Goal: Contribute content: Contribute content

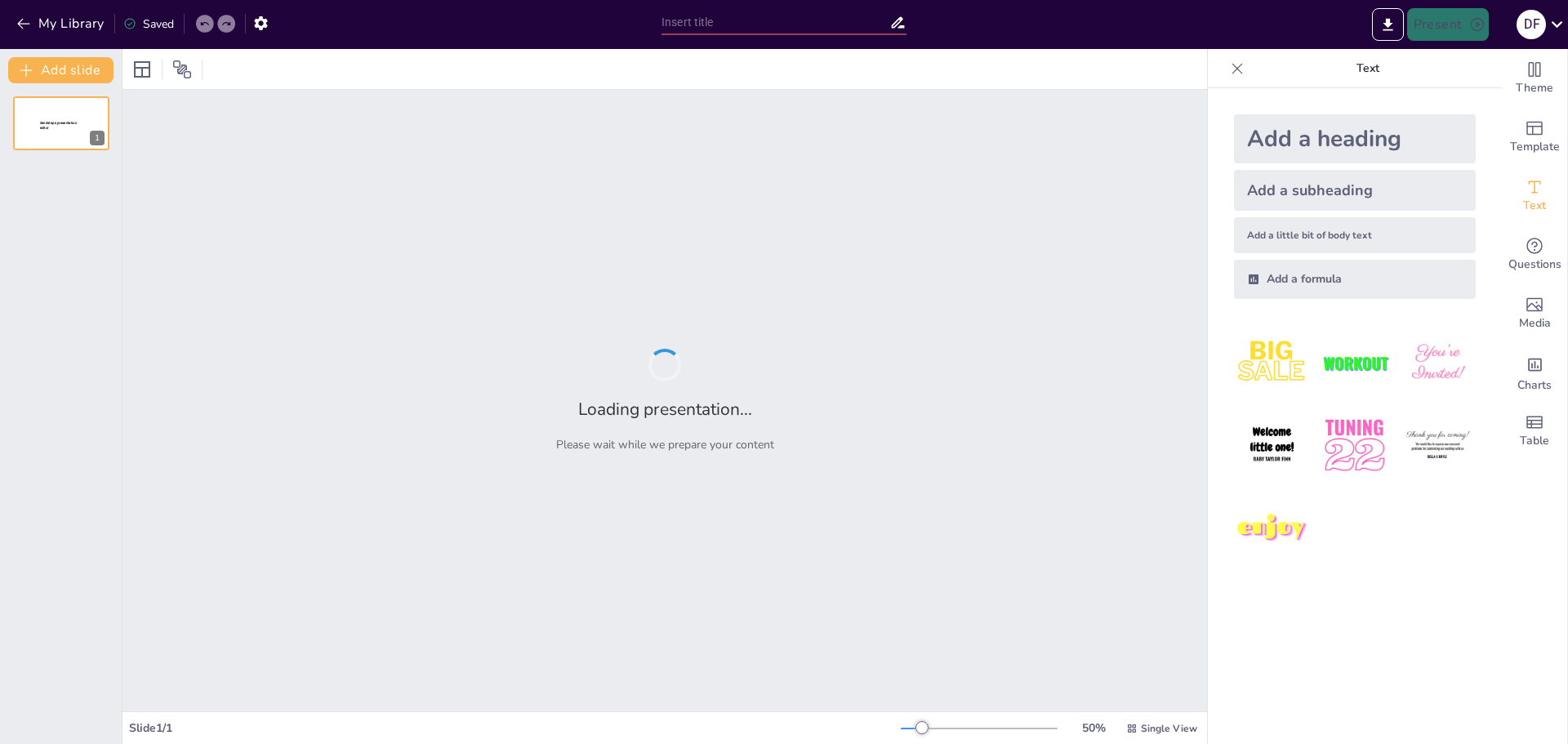
type input "Anatomía del Miembro Superior: Estructuras y Funciones Biomecánicas"
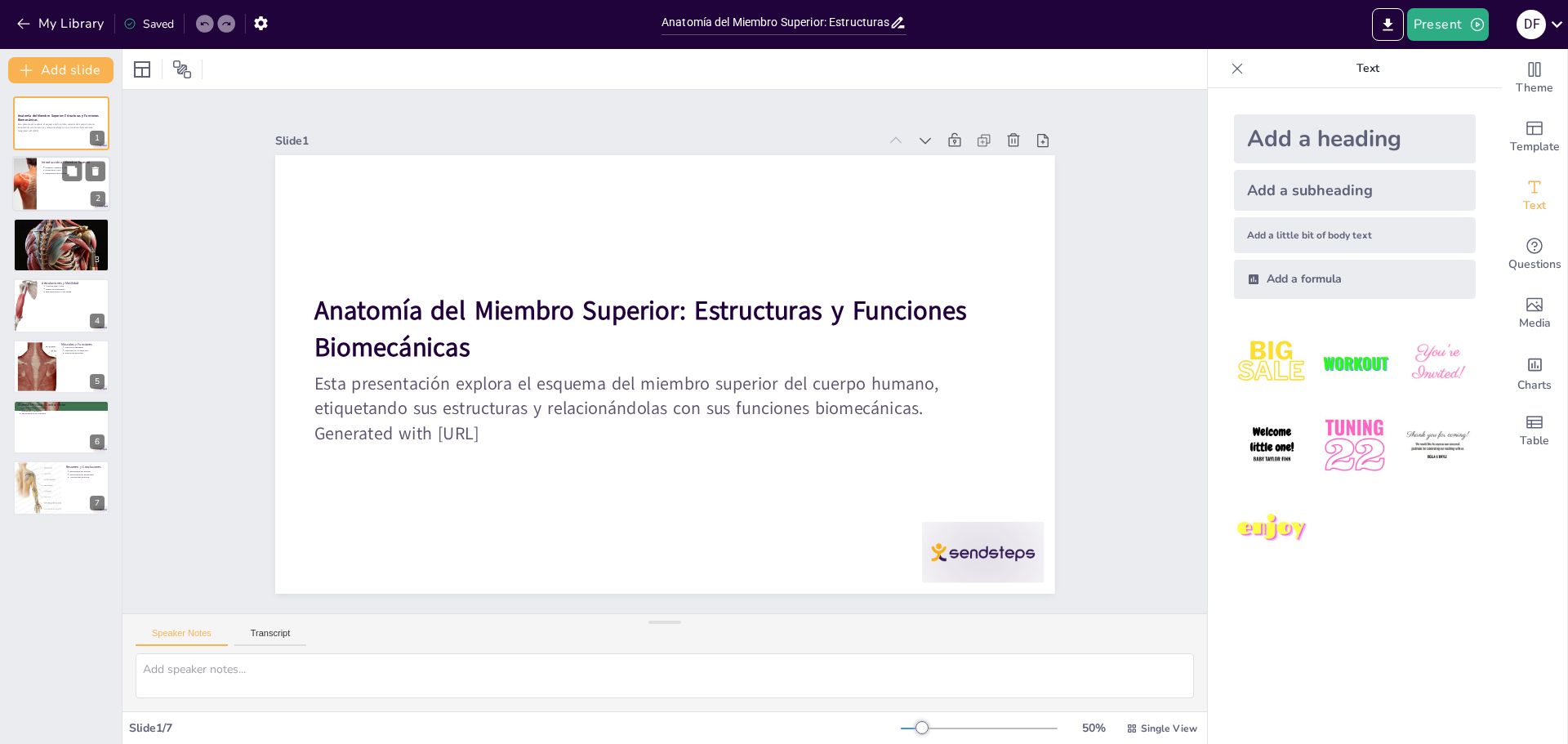
click at [29, 191] on div at bounding box center [24, 185] width 83 height 56
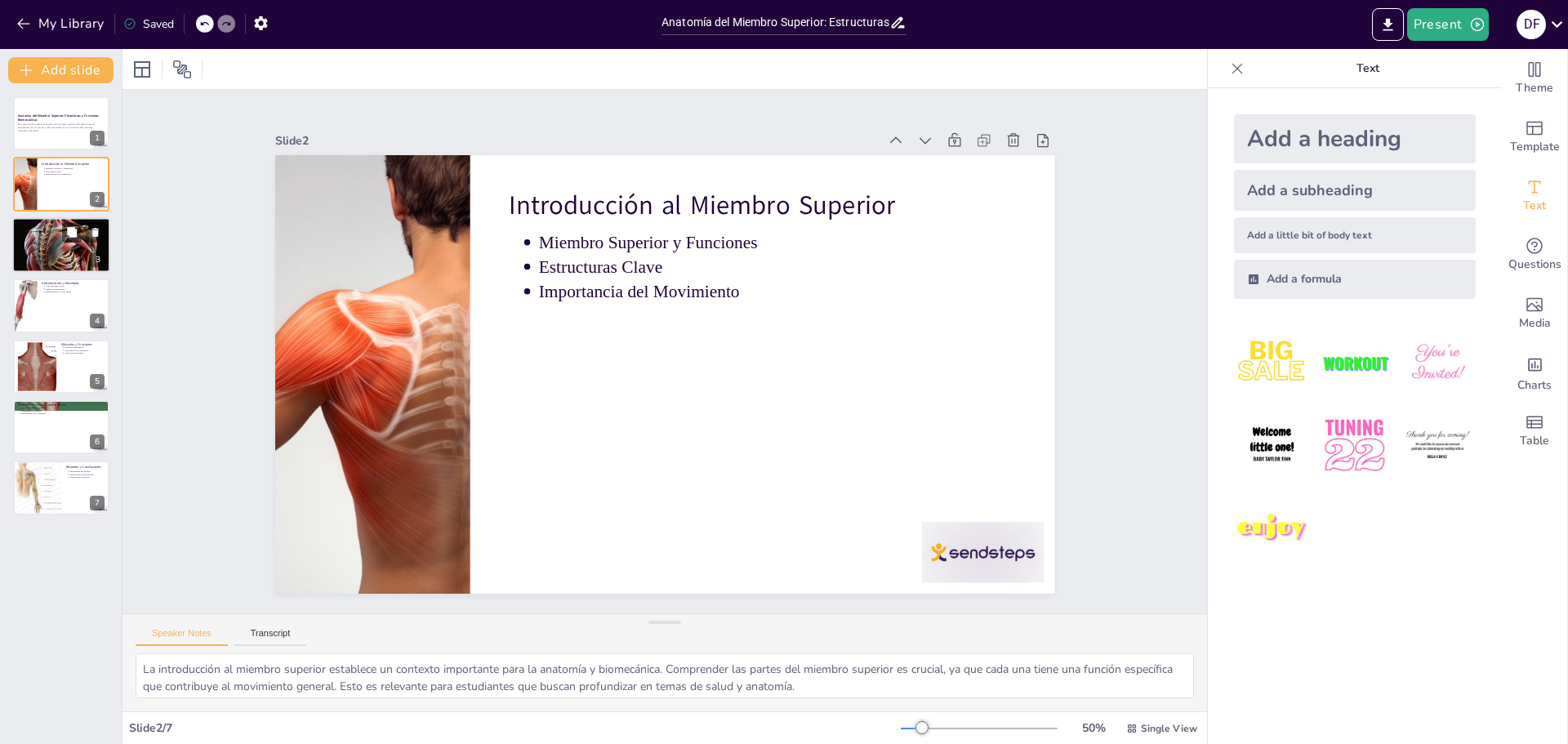
click at [45, 250] on div at bounding box center [61, 245] width 98 height 56
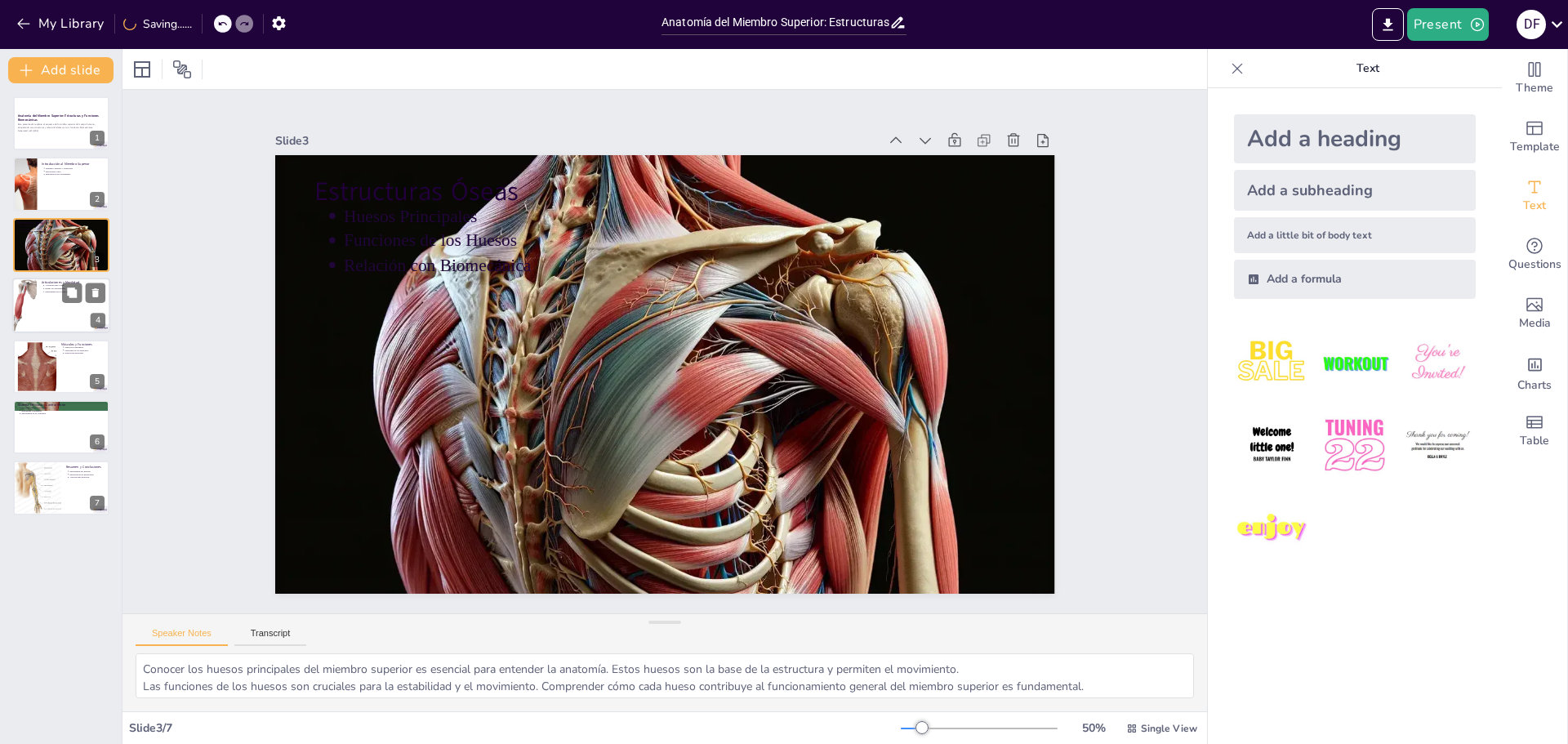
click at [47, 310] on div at bounding box center [61, 306] width 98 height 56
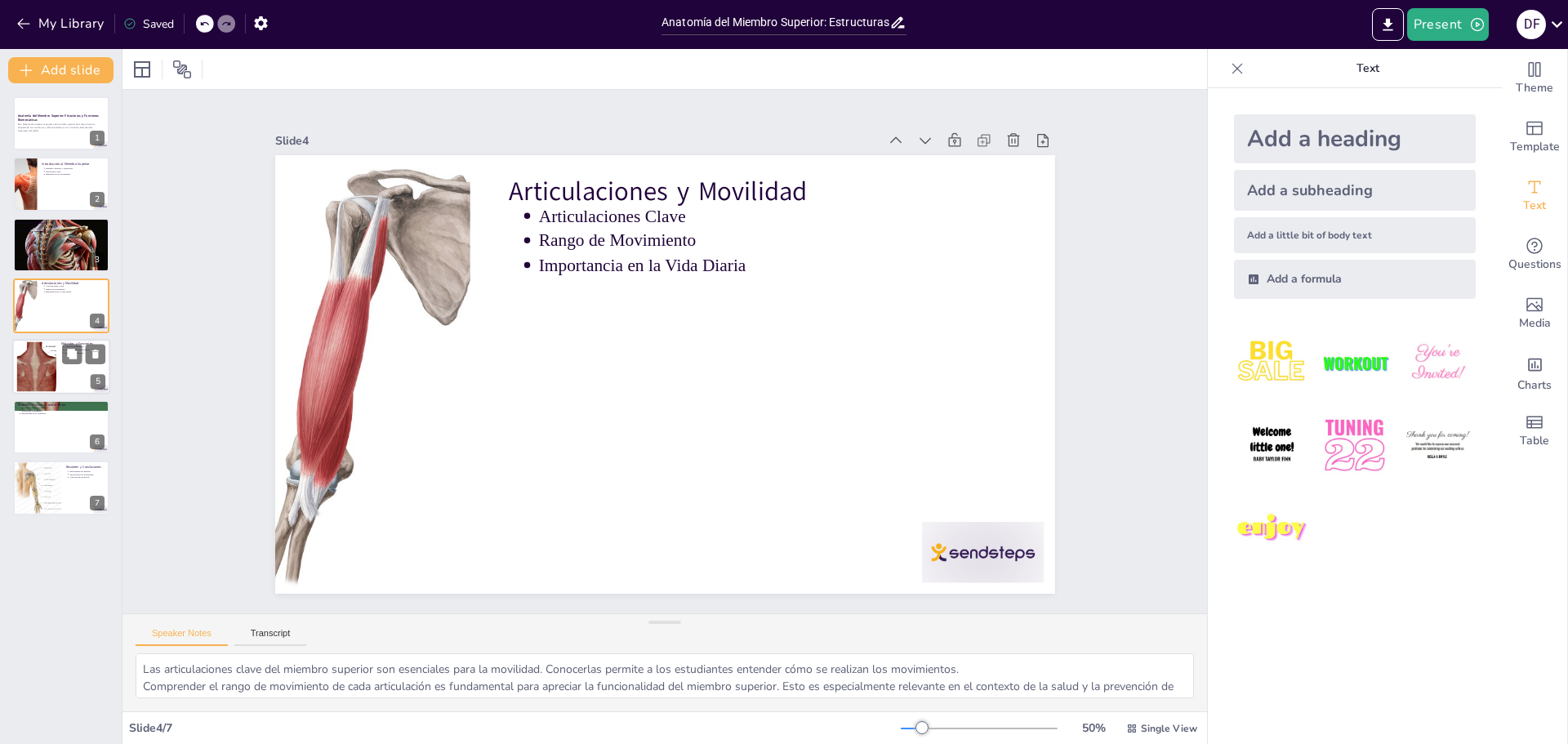
click at [47, 371] on div at bounding box center [36, 365] width 75 height 49
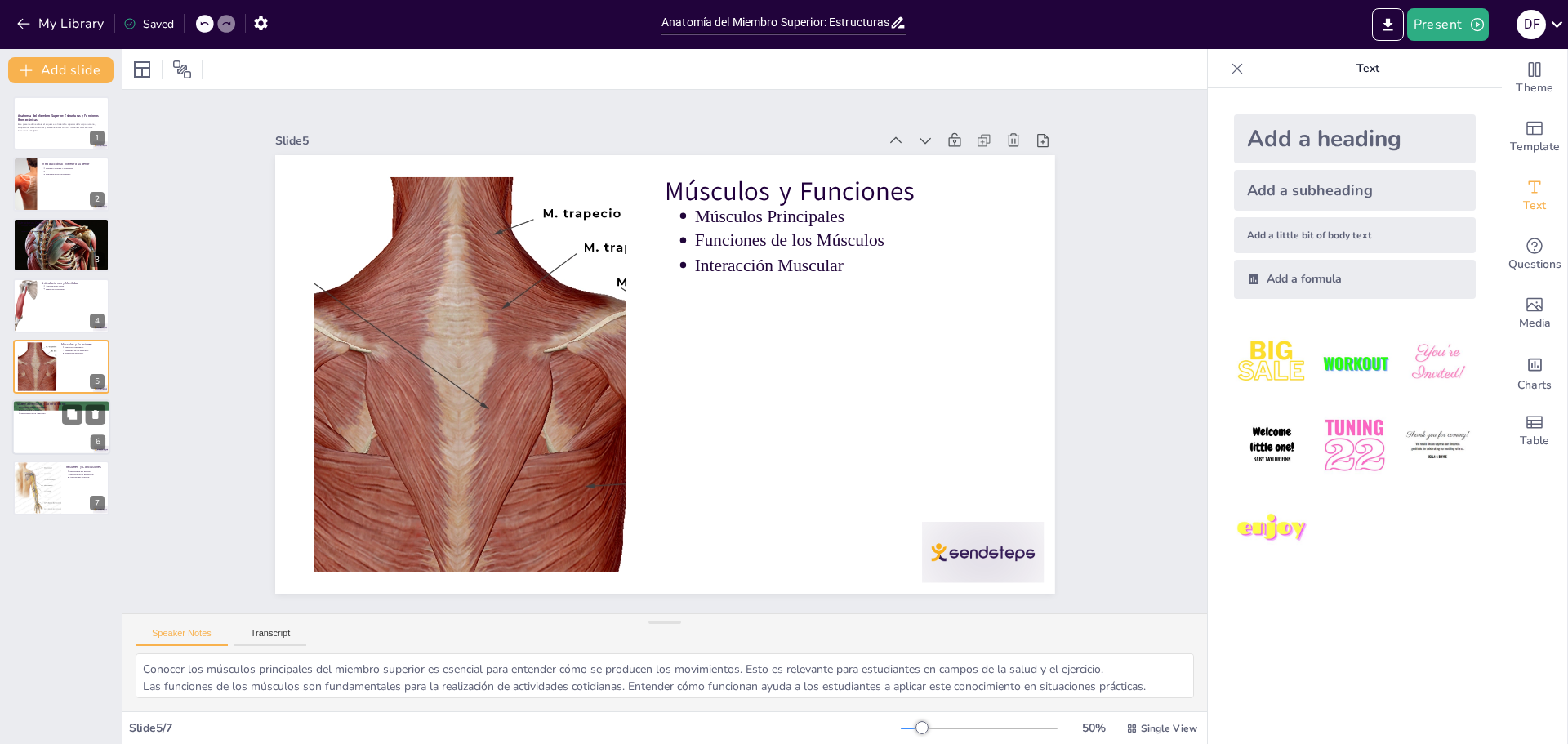
click at [53, 425] on div at bounding box center [61, 427] width 98 height 56
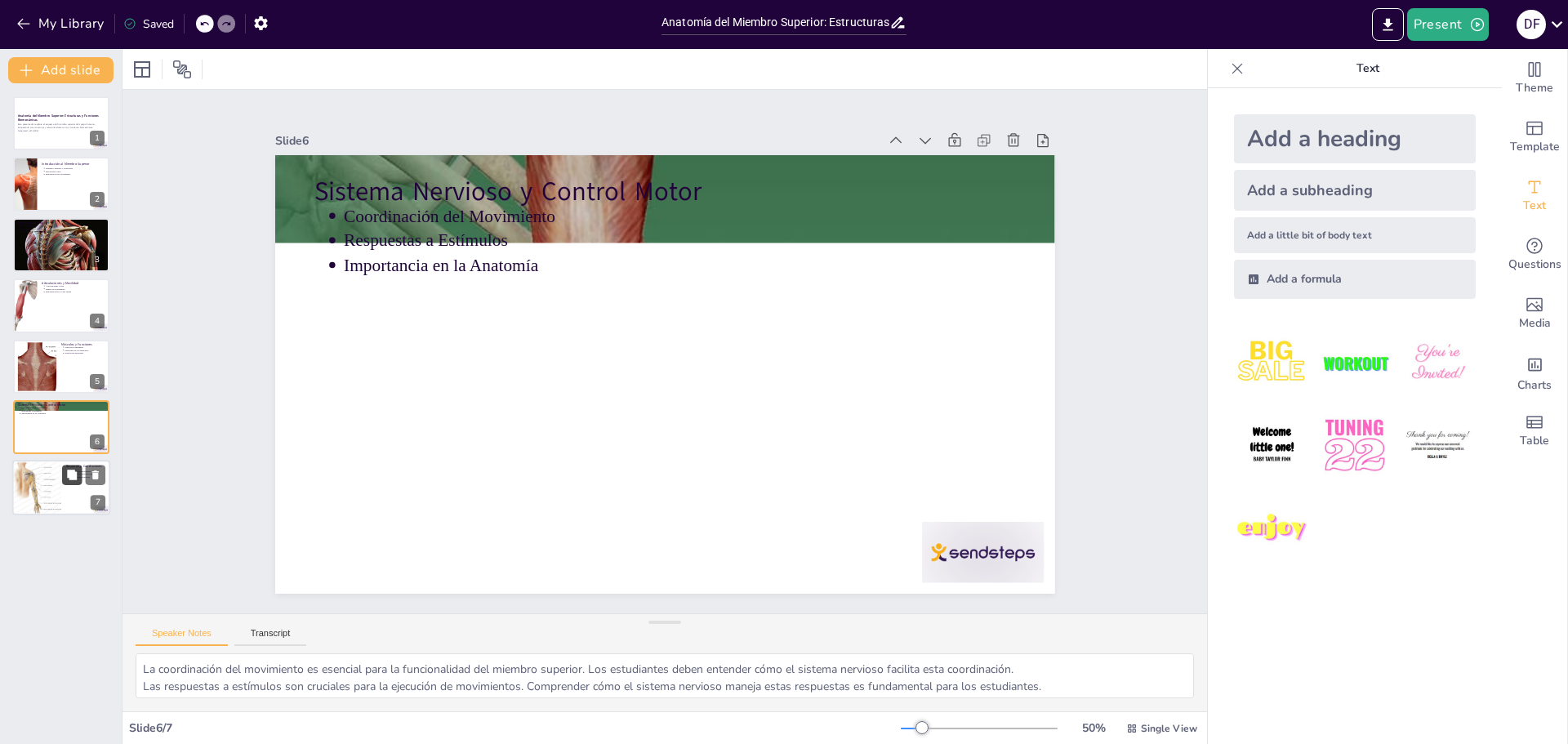
click at [64, 484] on button at bounding box center [72, 475] width 20 height 20
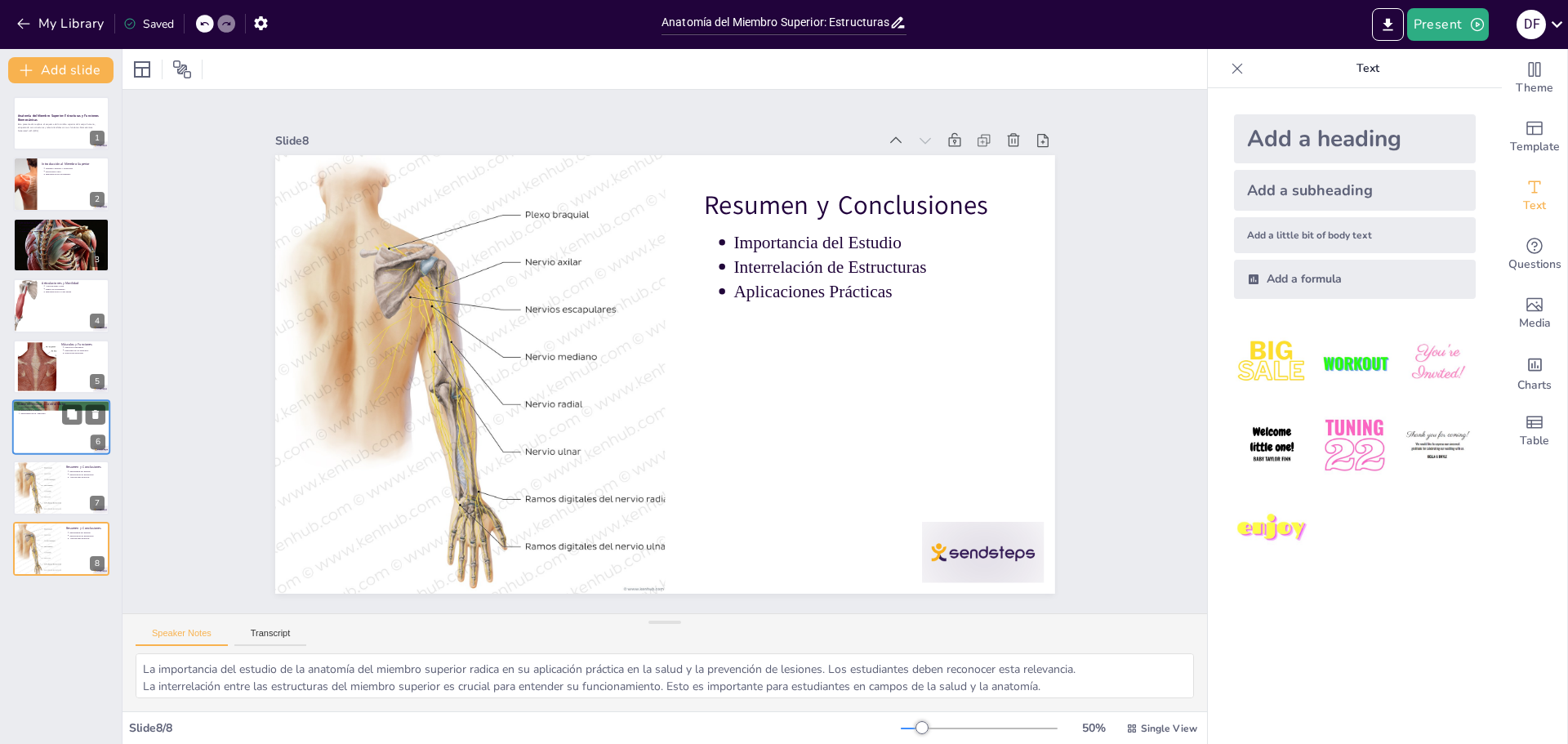
click at [54, 437] on div at bounding box center [61, 427] width 98 height 56
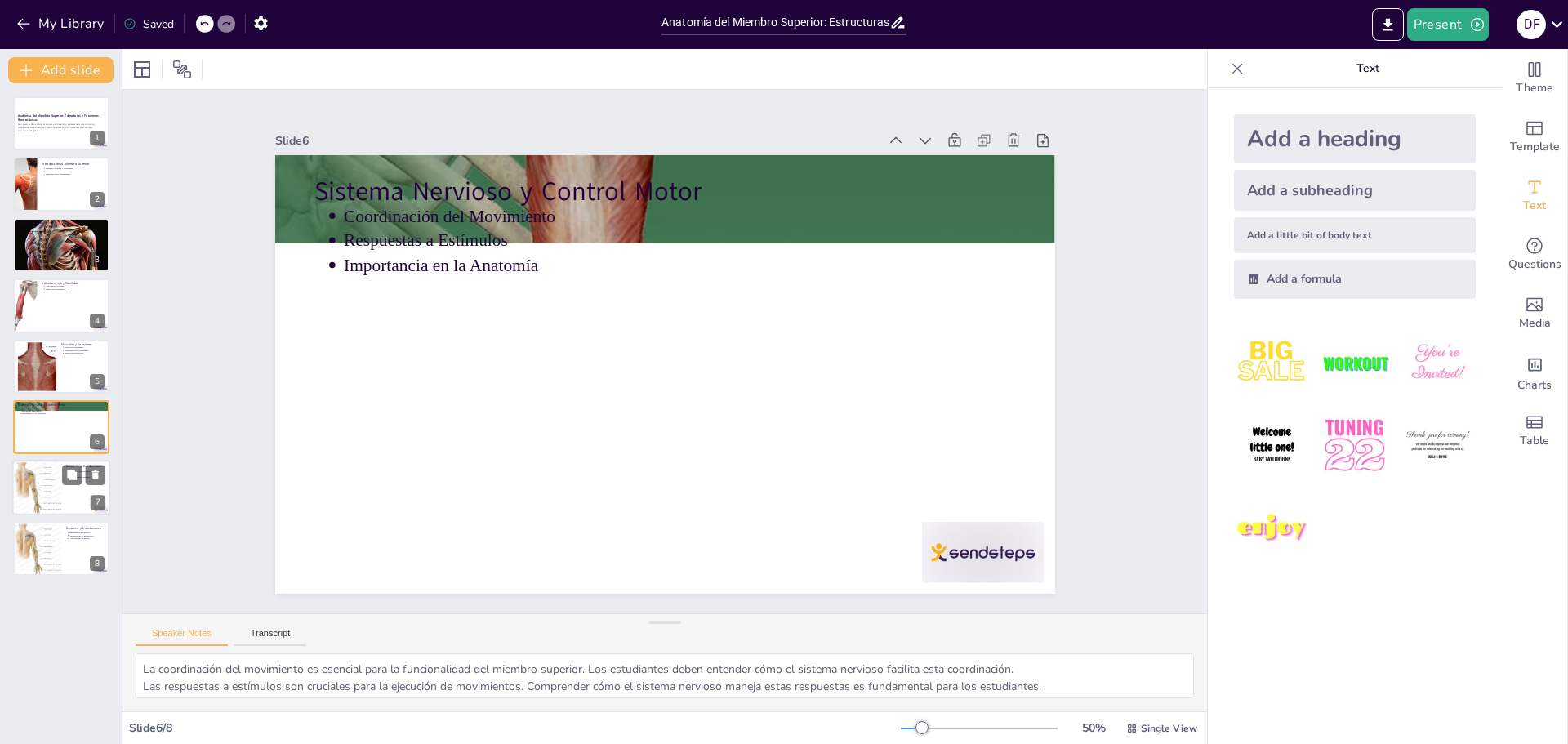
click at [49, 477] on div at bounding box center [37, 489] width 56 height 56
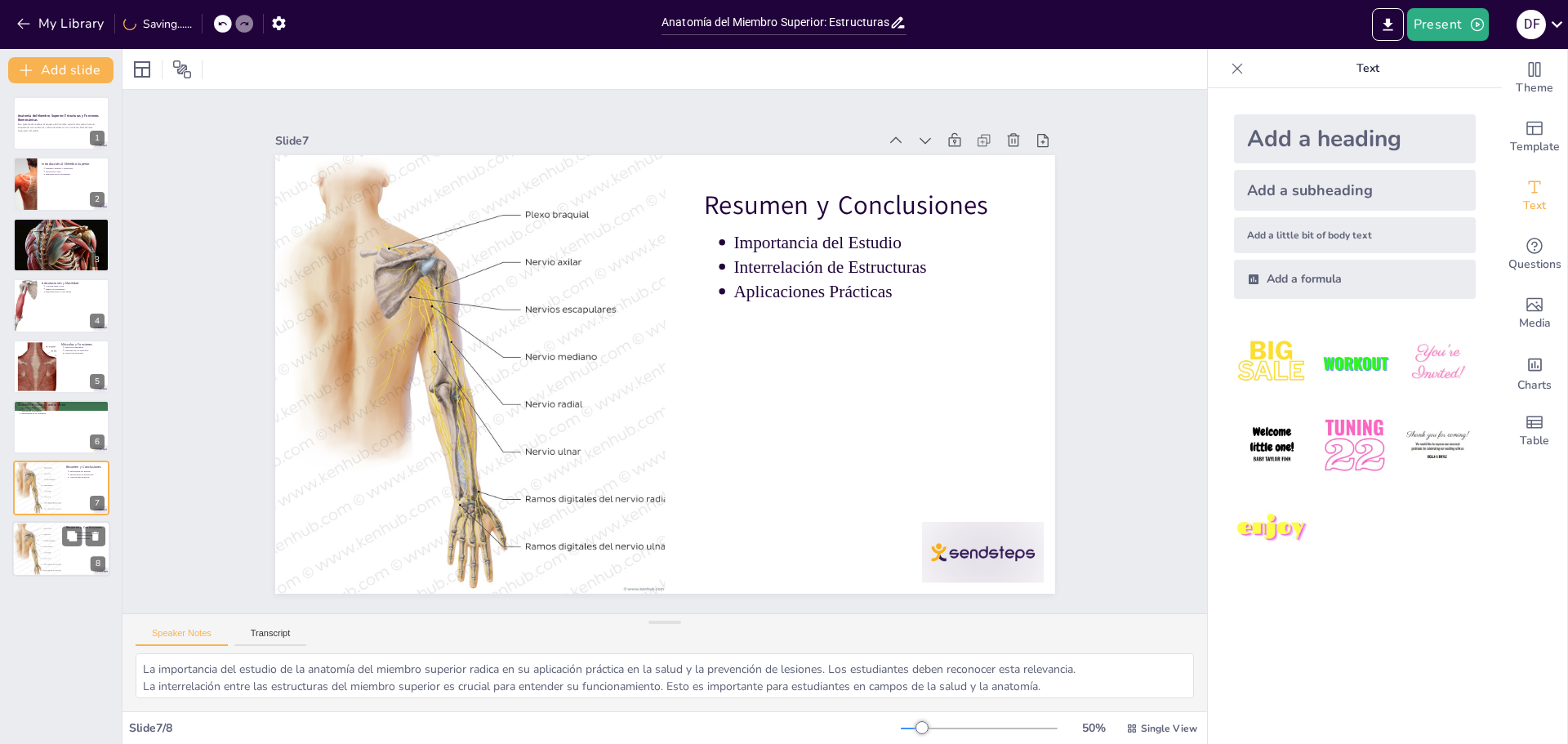
click at [49, 541] on div at bounding box center [37, 549] width 56 height 56
click at [35, 492] on div at bounding box center [37, 489] width 56 height 56
click at [43, 558] on div at bounding box center [37, 549] width 56 height 56
click at [34, 497] on div at bounding box center [37, 489] width 56 height 56
click at [47, 430] on div at bounding box center [61, 427] width 98 height 56
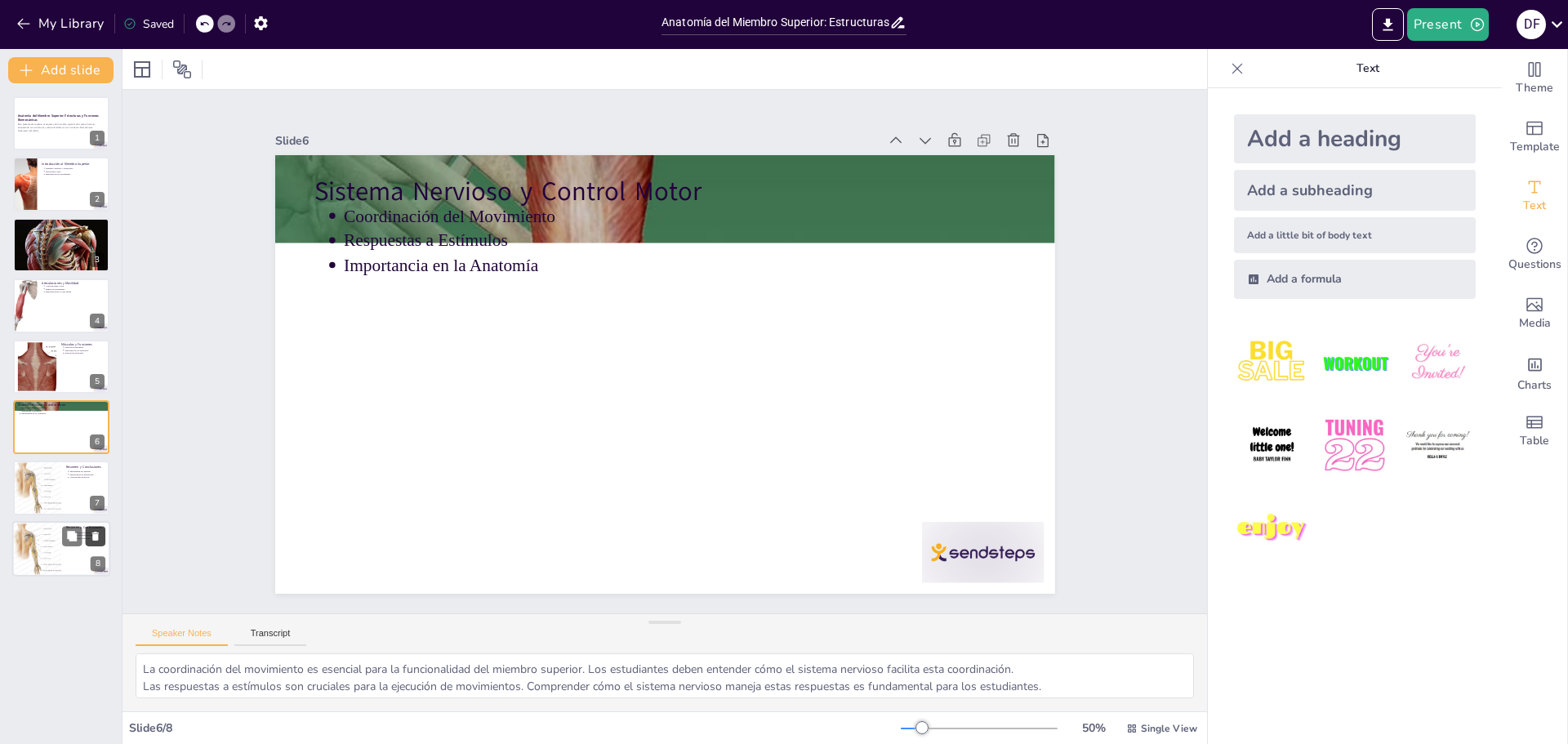
click at [87, 526] on button at bounding box center [95, 535] width 20 height 20
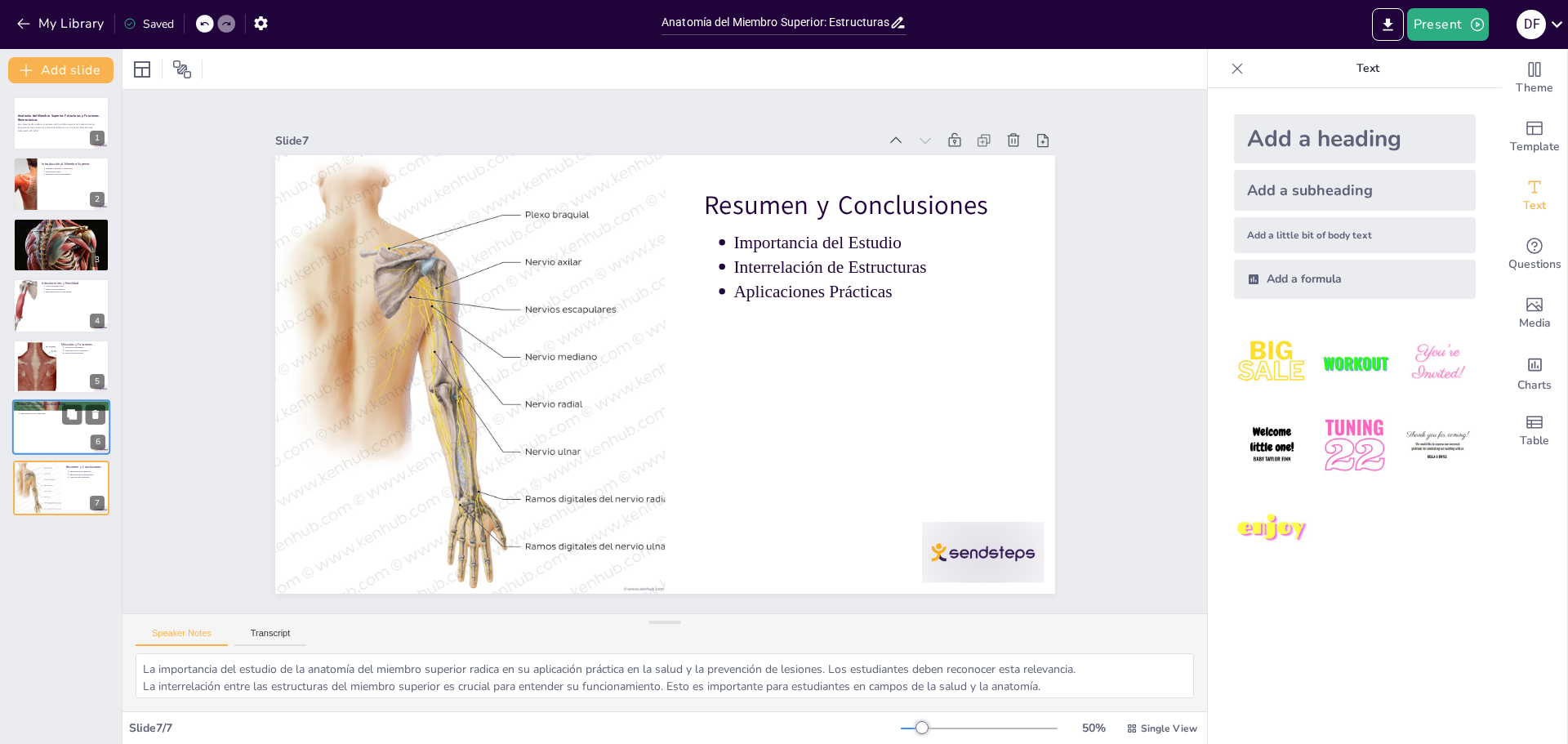
click at [42, 420] on div at bounding box center [61, 427] width 98 height 56
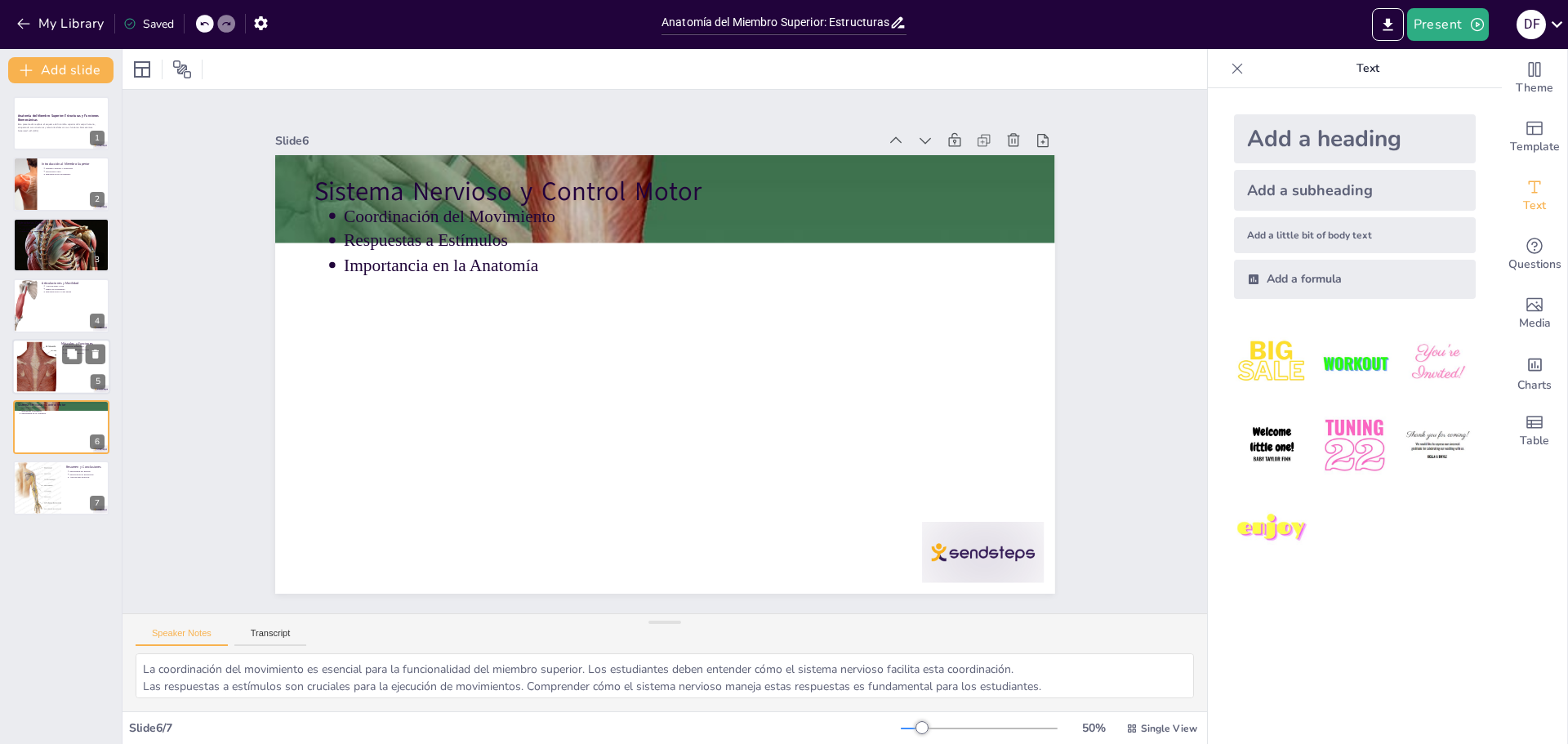
click at [38, 355] on div at bounding box center [36, 365] width 75 height 49
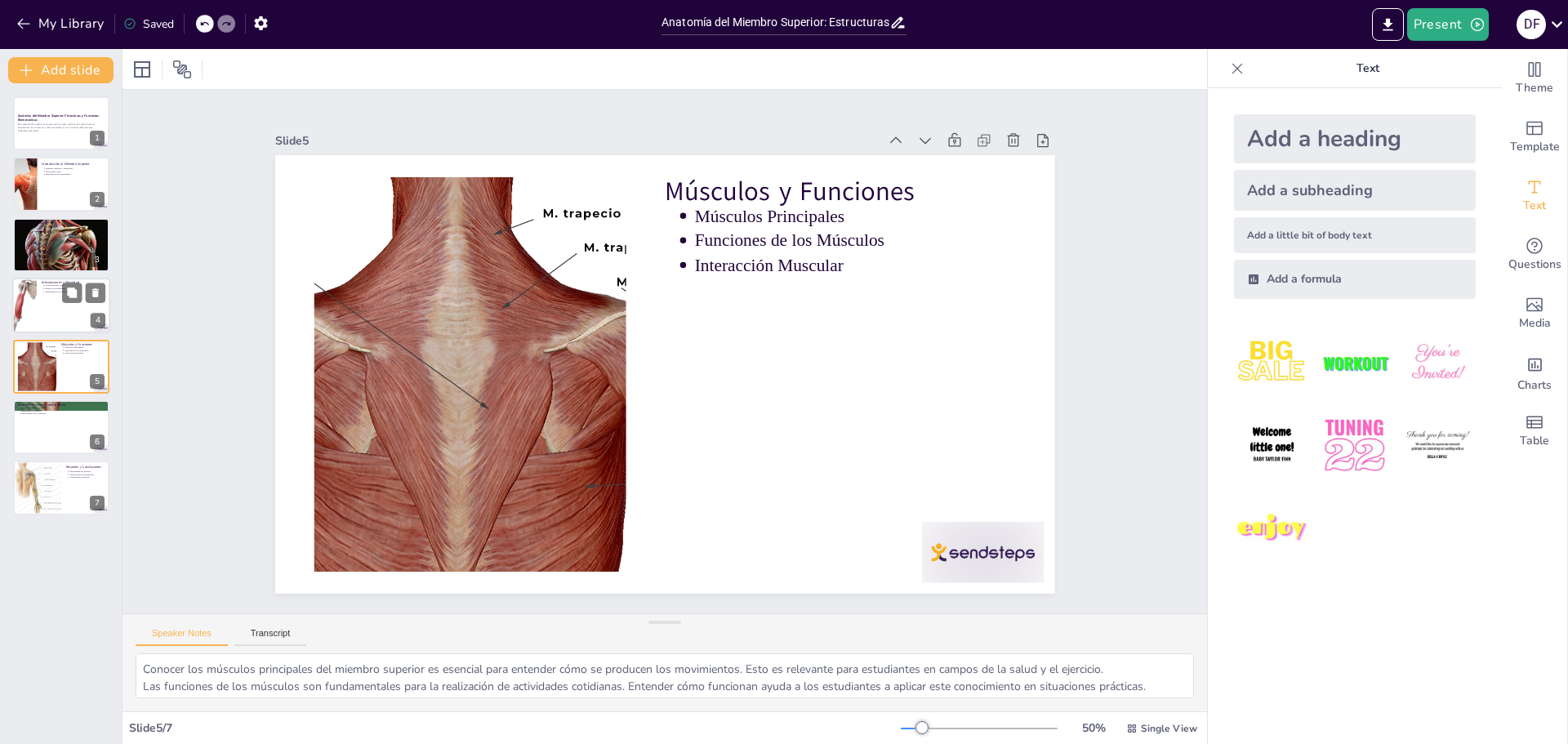
click at [48, 288] on p "Rango de Movimiento" at bounding box center [76, 289] width 61 height 4
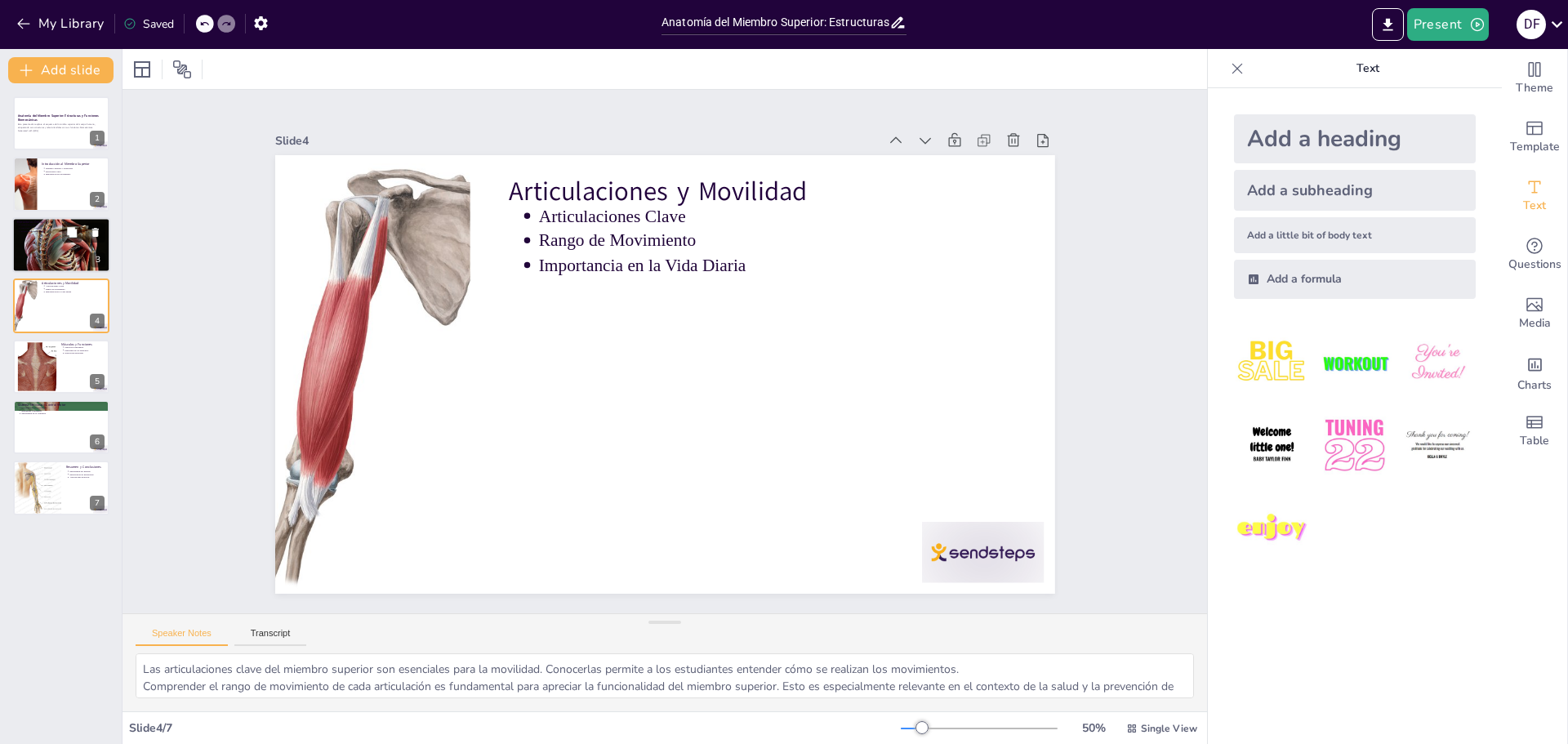
click at [49, 245] on div at bounding box center [61, 245] width 98 height 56
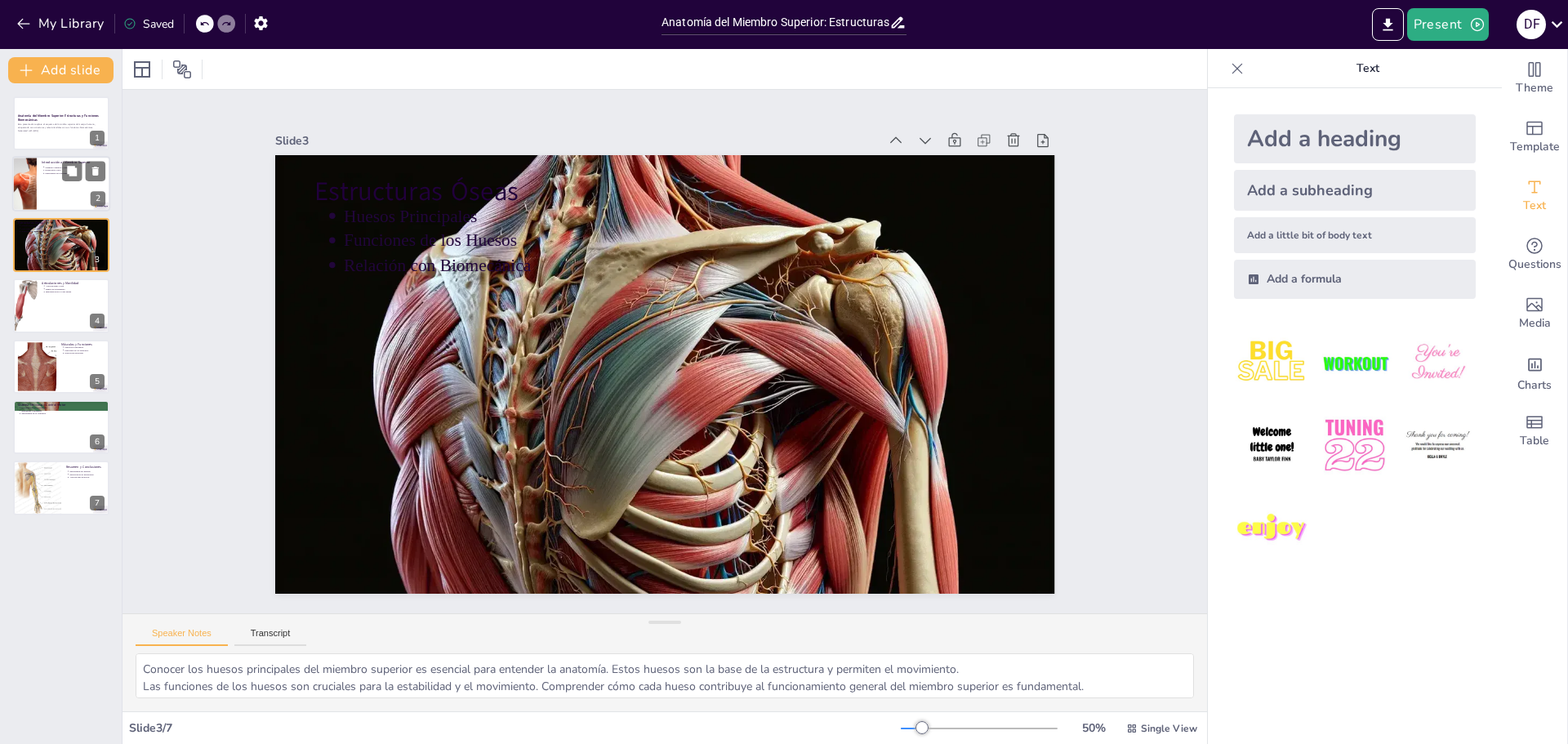
click at [56, 178] on div at bounding box center [61, 185] width 98 height 56
type textarea "La introducción al miembro superior establece un contexto importante para la an…"
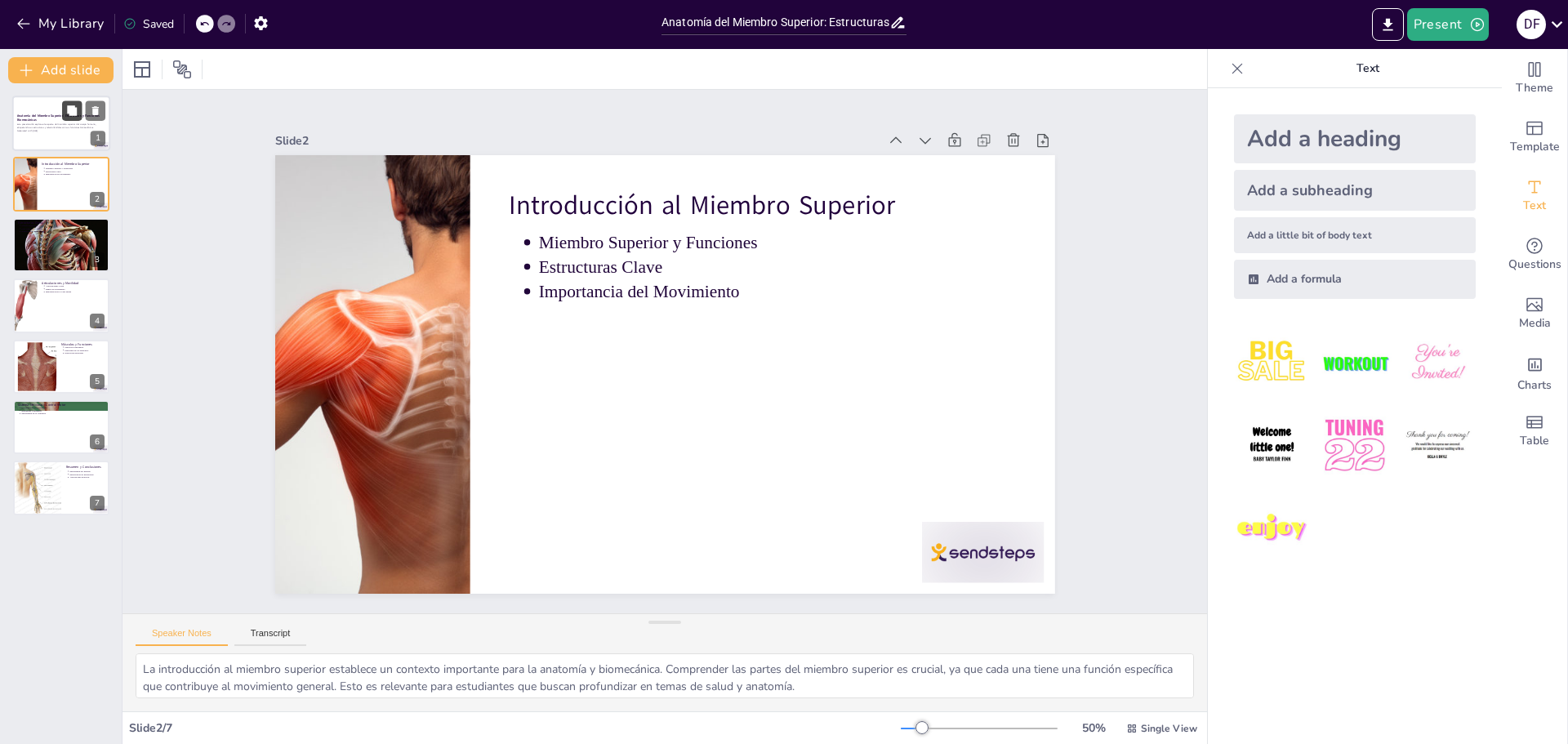
click at [66, 112] on icon at bounding box center [72, 111] width 11 height 11
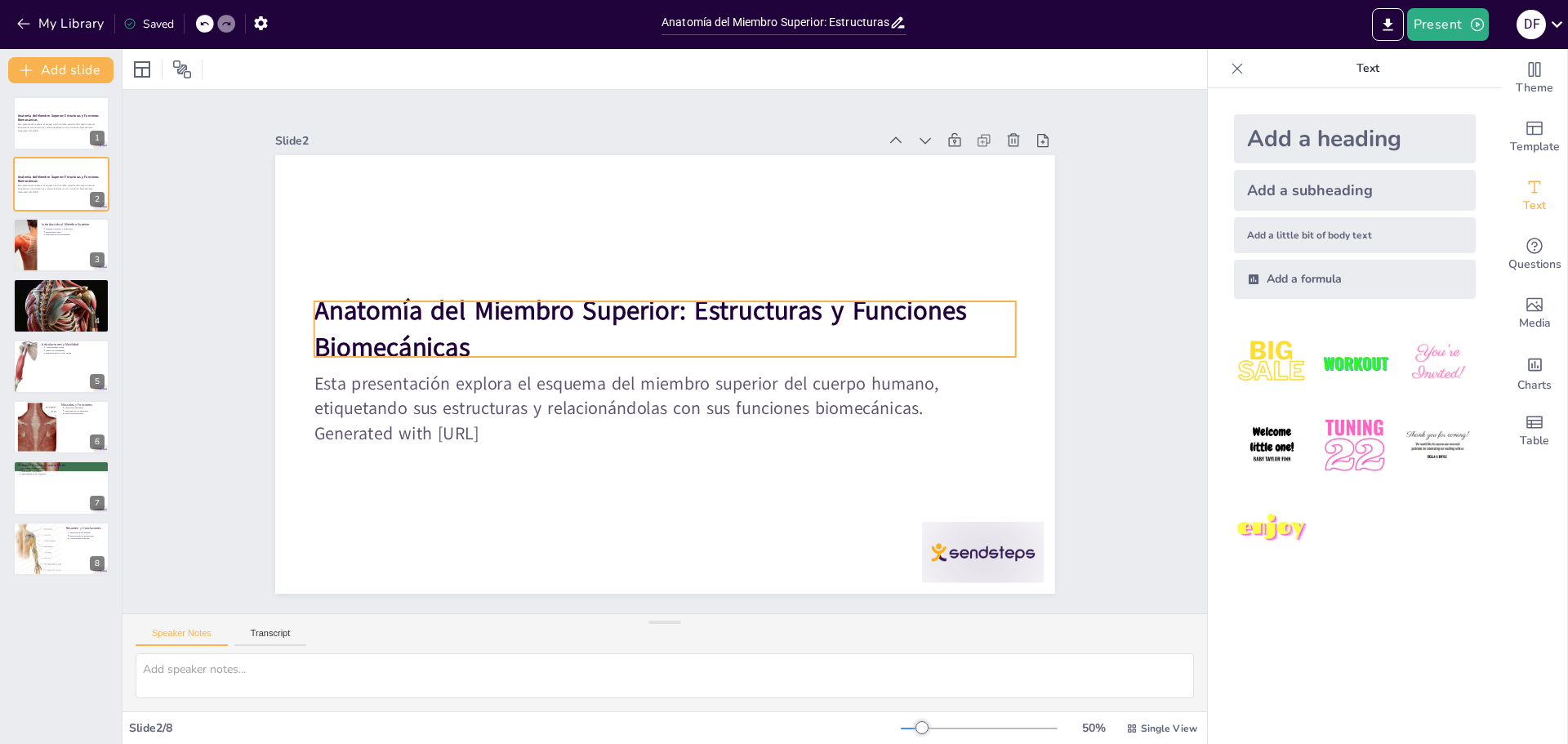
click at [897, 311] on strong "Anatomía del Miembro Superior: Estructuras y Funciones Biomecánicas" at bounding box center [664, 397] width 490 height 509
click at [741, 321] on icon at bounding box center [755, 335] width 28 height 28
click at [710, 279] on icon at bounding box center [724, 293] width 28 height 28
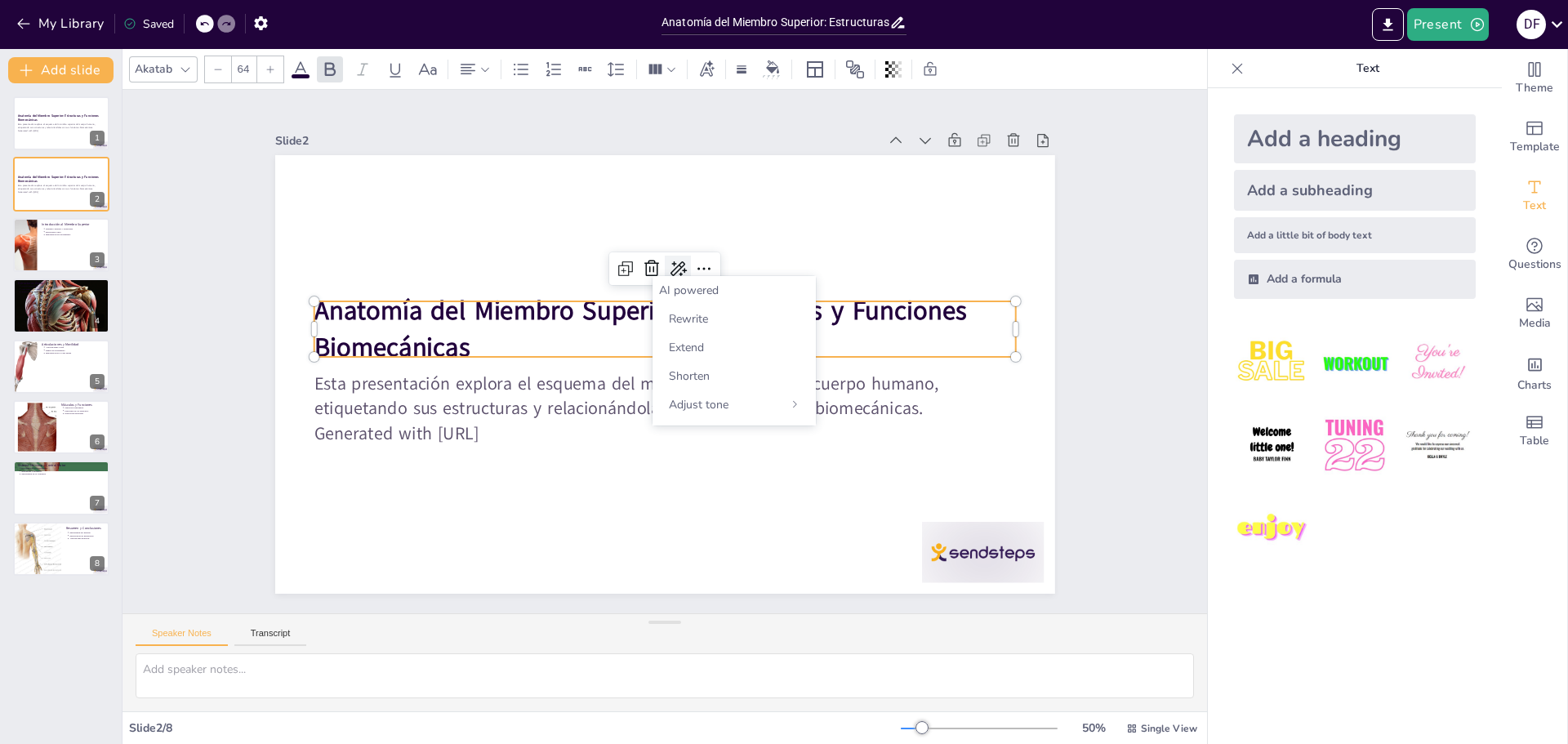
click at [733, 317] on icon at bounding box center [746, 330] width 26 height 26
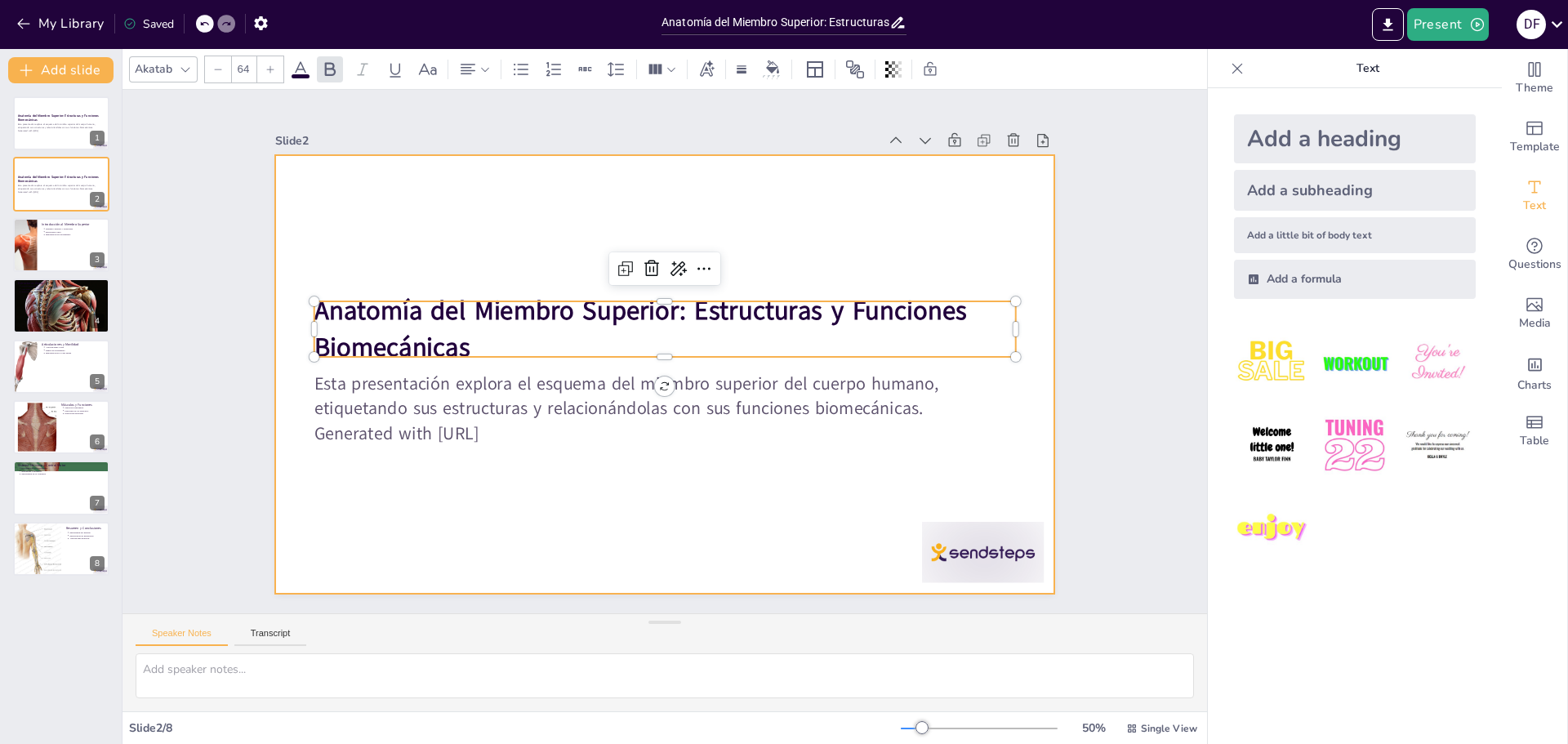
click at [736, 506] on div at bounding box center [642, 346] width 591 height 853
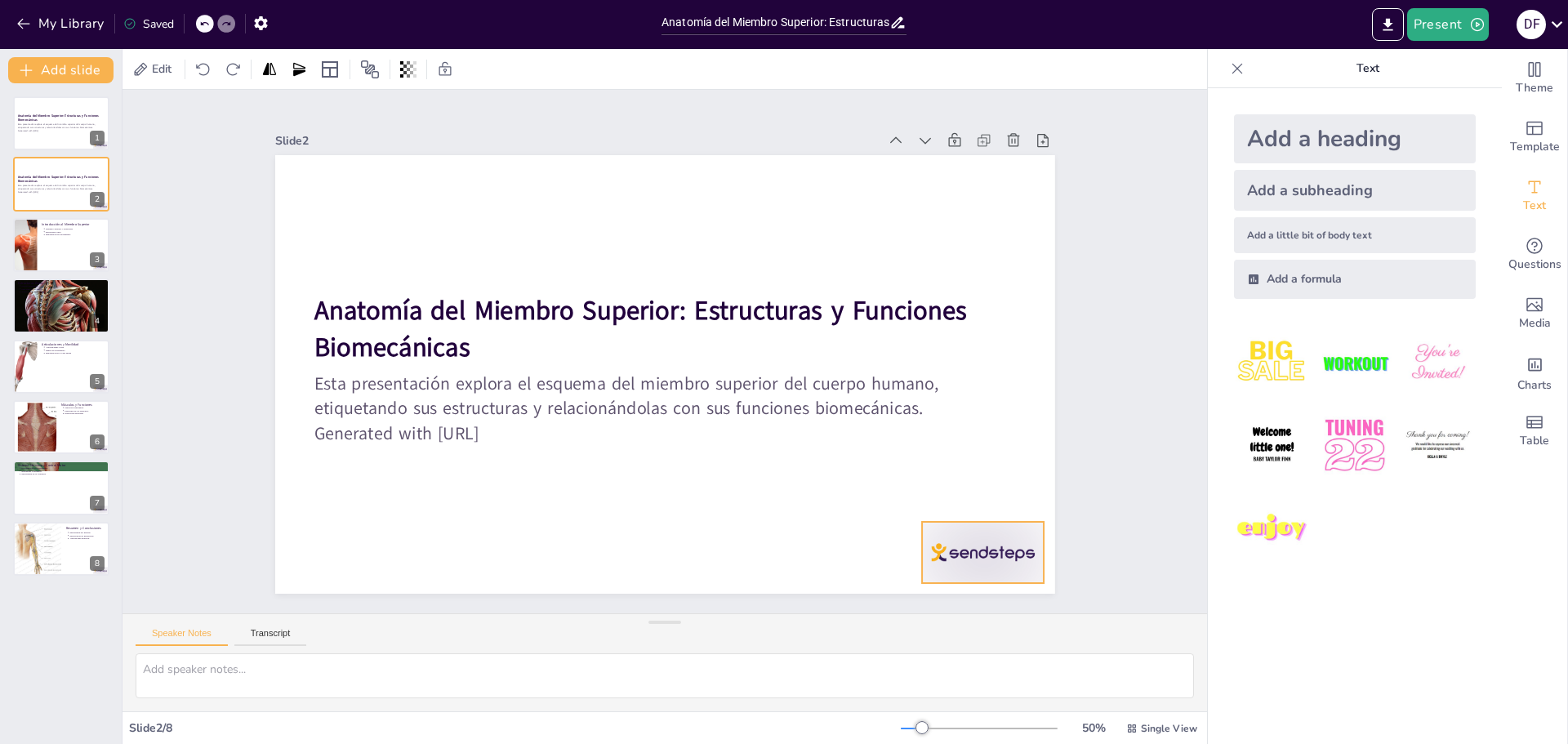
click at [620, 649] on div at bounding box center [571, 716] width 95 height 135
click at [971, 544] on icon at bounding box center [959, 555] width 23 height 23
click at [1123, 497] on div "Slide 1 Anatomía del Miembro Superior: Estructuras y Funciones Biomecánicas Est…" at bounding box center [664, 351] width 1185 height 1061
click at [48, 217] on div "Introducción al Miembro Superior Miembro Superior y Funciones Estructuras Clave…" at bounding box center [61, 217] width 98 height 0
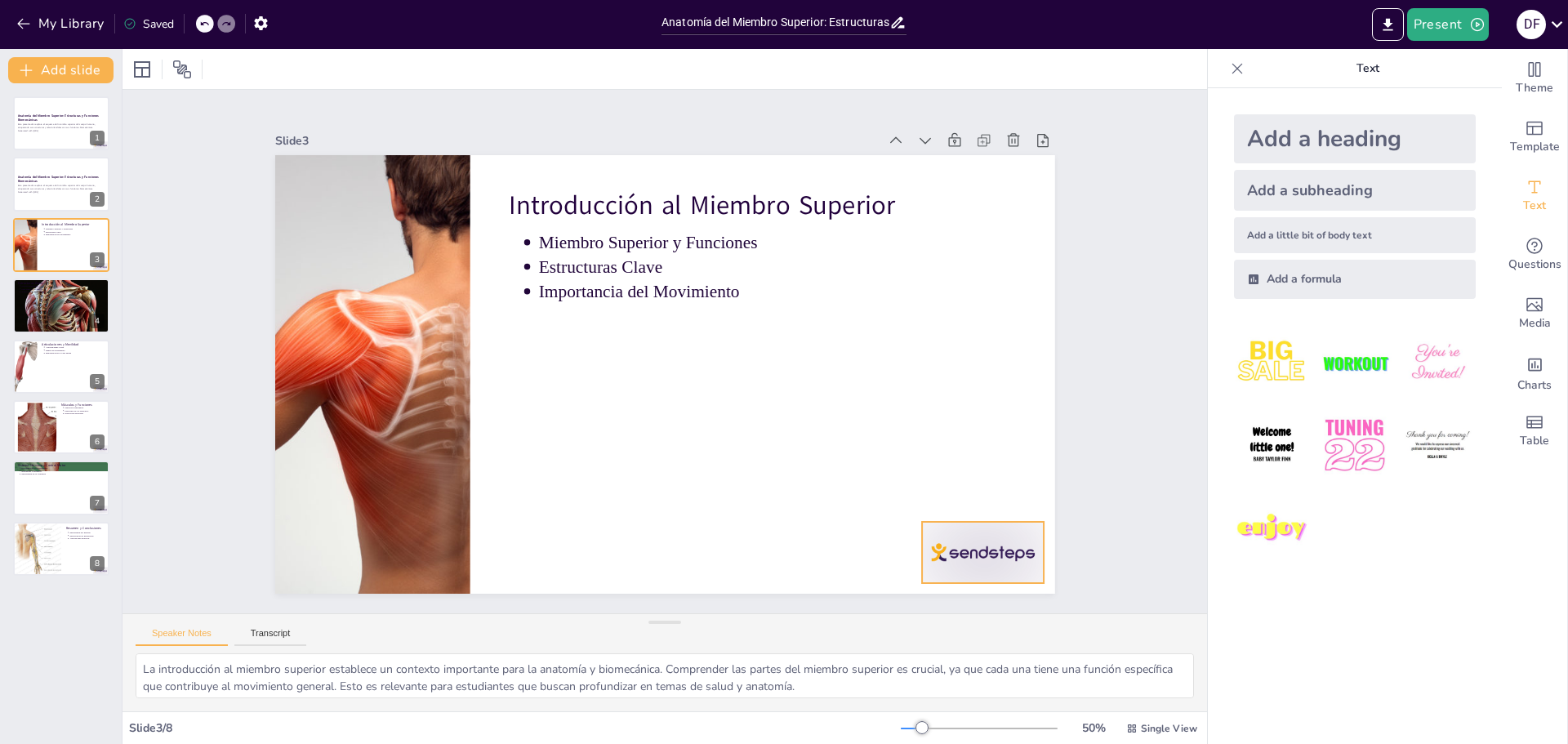
click at [576, 639] on div at bounding box center [533, 704] width 85 height 131
click at [946, 574] on icon at bounding box center [937, 584] width 19 height 20
click at [76, 313] on div at bounding box center [61, 306] width 98 height 56
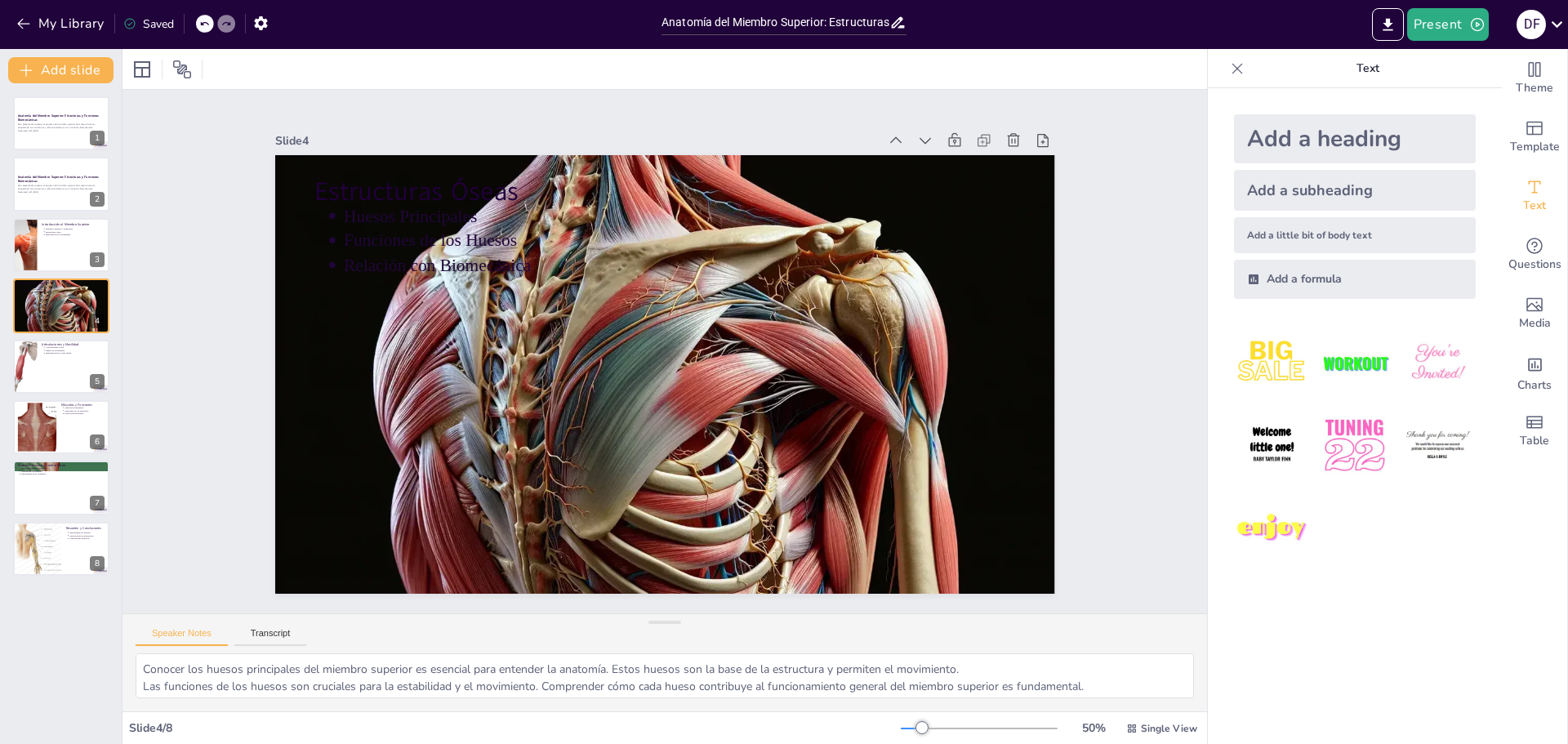
drag, startPoint x: 40, startPoint y: 433, endPoint x: 179, endPoint y: 433, distance: 139.0
click at [41, 433] on div at bounding box center [37, 427] width 74 height 49
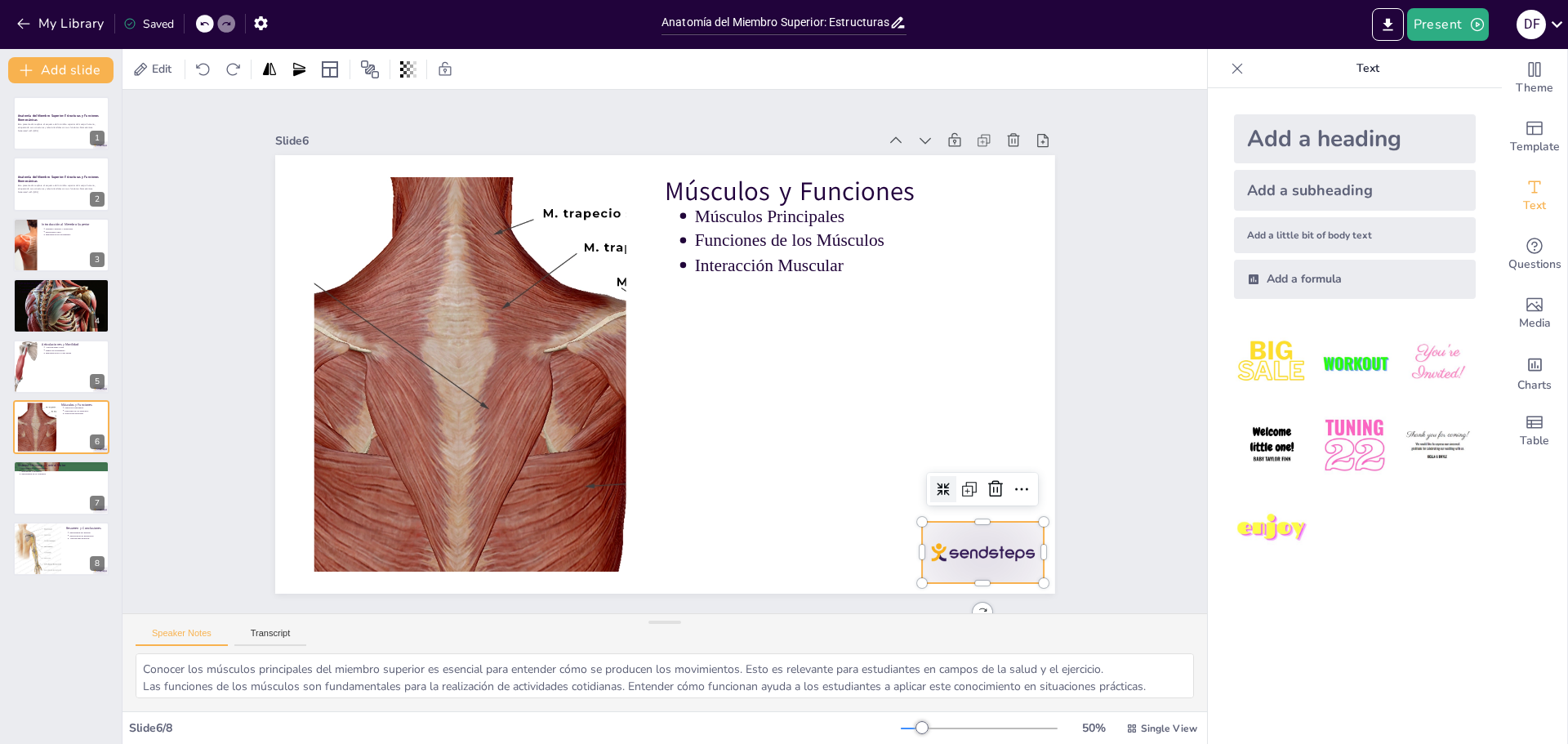
click at [872, 641] on div at bounding box center [804, 701] width 135 height 121
drag, startPoint x: 977, startPoint y: 490, endPoint x: 926, endPoint y: 483, distance: 51.5
click at [866, 643] on icon at bounding box center [852, 657] width 28 height 28
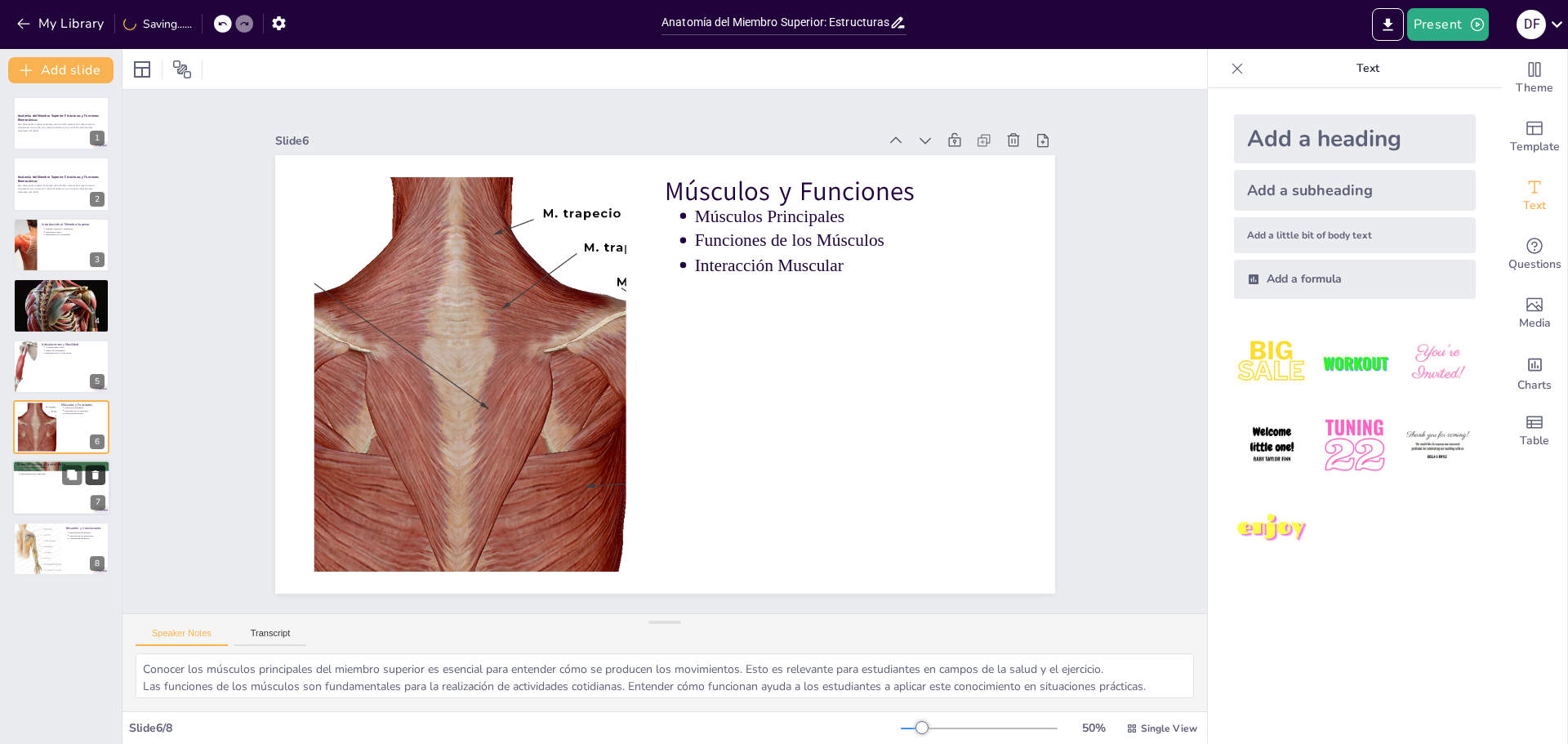
drag, startPoint x: 61, startPoint y: 484, endPoint x: 103, endPoint y: 482, distance: 42.0
click at [63, 484] on div "Sistema Nervioso y Control Motor Coordinación del Movimiento Respuestas a Estím…" at bounding box center [61, 489] width 98 height 56
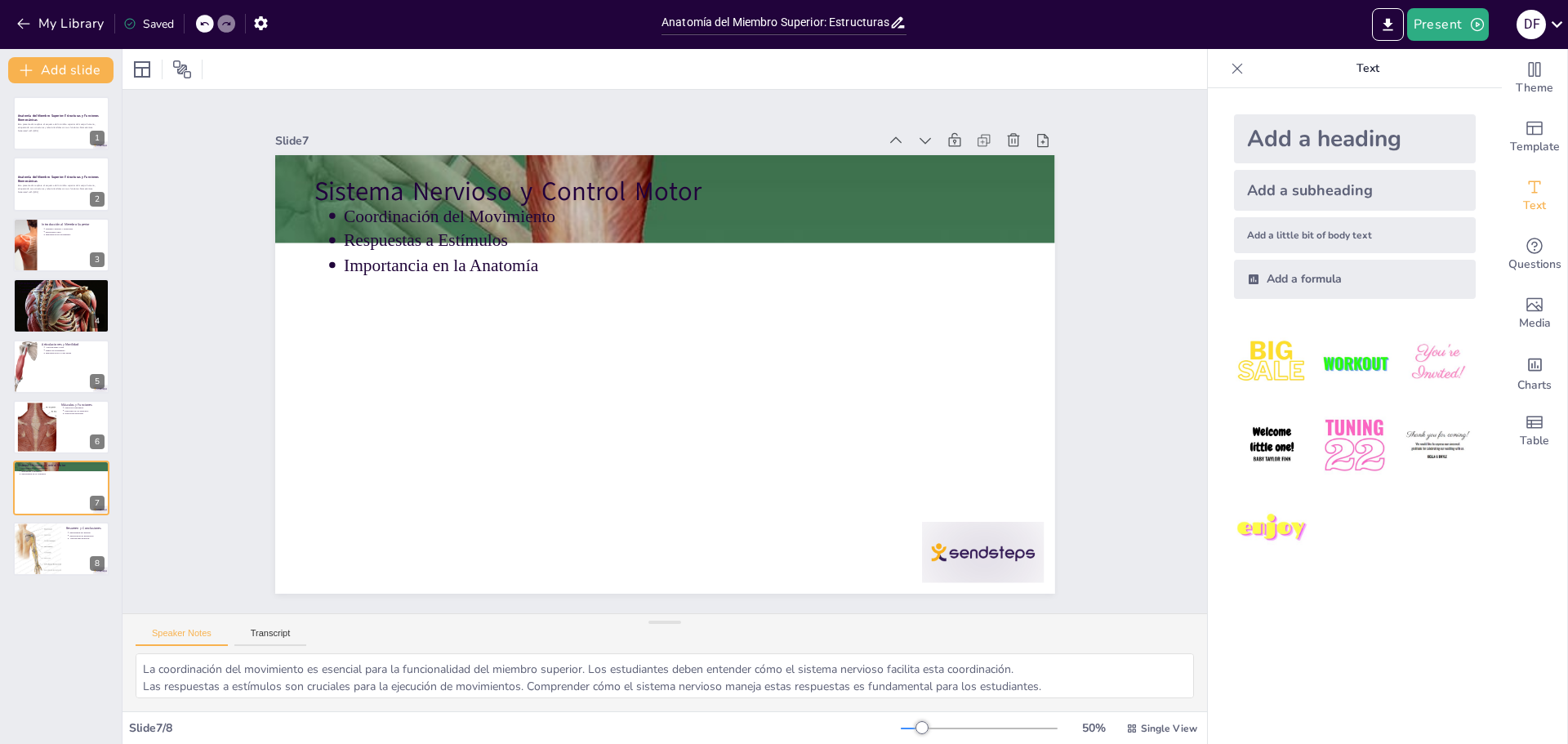
click at [535, 625] on div at bounding box center [498, 688] width 74 height 128
click at [896, 623] on icon at bounding box center [882, 636] width 27 height 27
drag, startPoint x: 62, startPoint y: 541, endPoint x: 171, endPoint y: 524, distance: 110.3
click at [63, 541] on button at bounding box center [72, 536] width 20 height 20
type textarea "La importancia del estudio de la anatomía del miembro superior radica en su apl…"
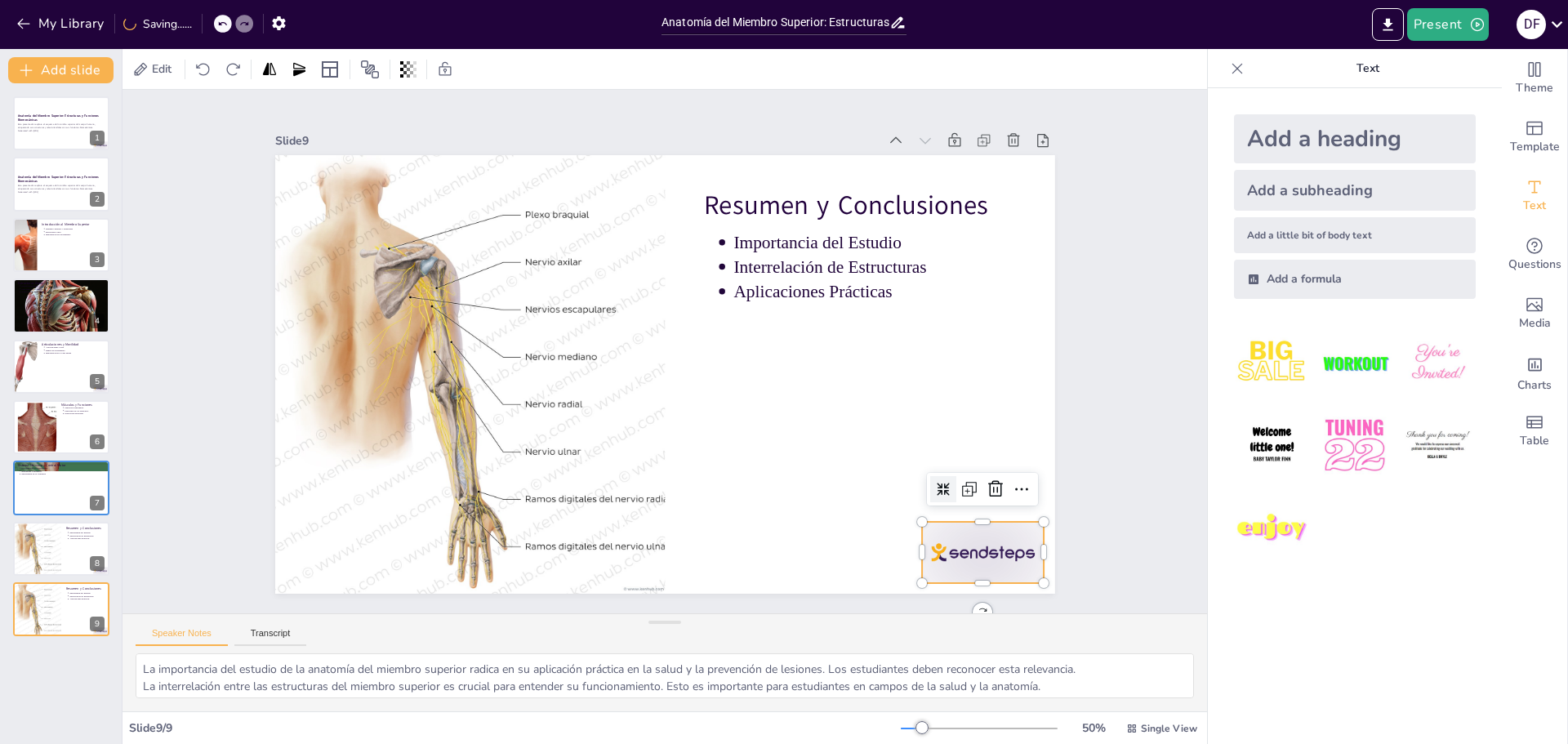
click at [367, 307] on div at bounding box center [300, 259] width 135 height 95
click at [458, 78] on icon at bounding box center [447, 67] width 21 height 21
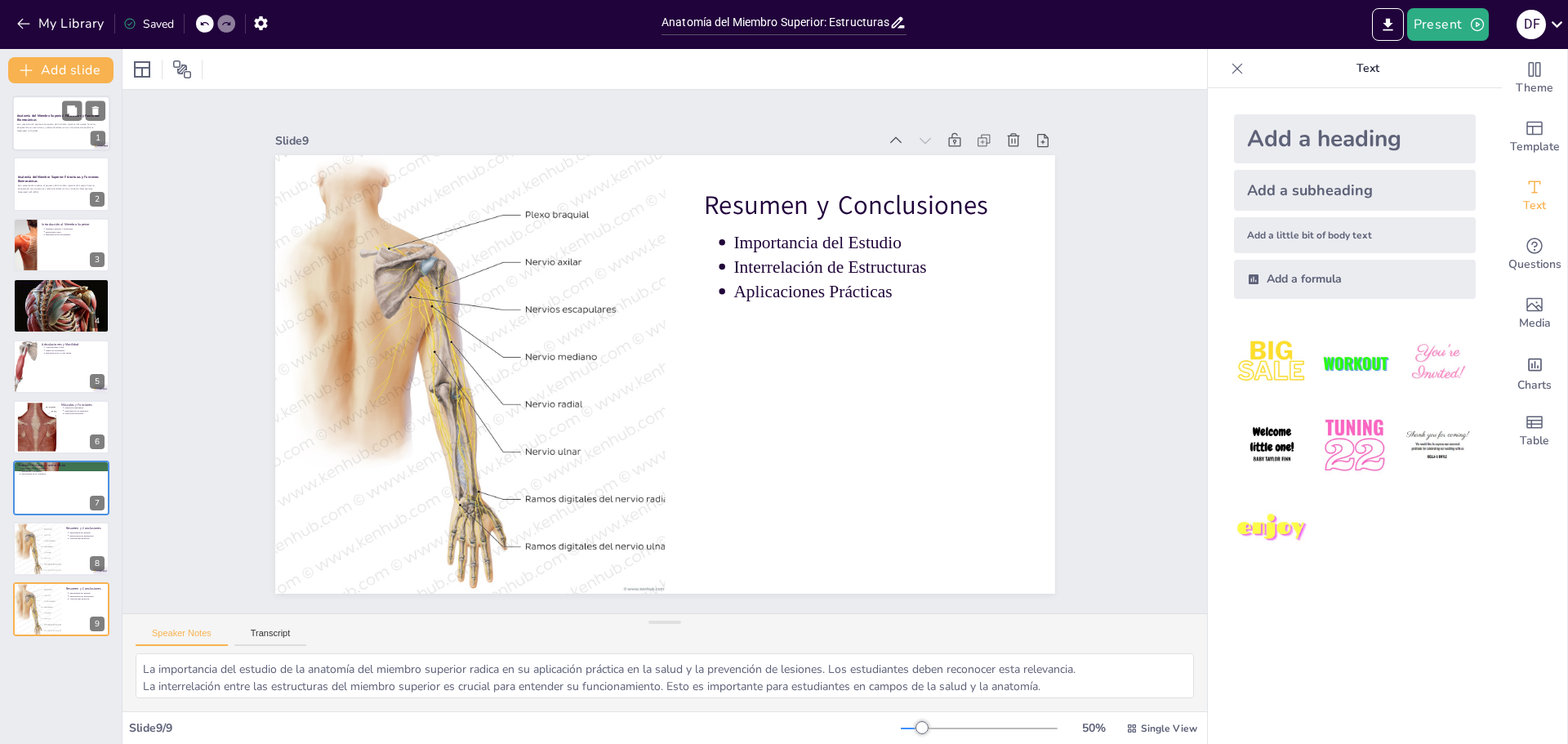
click at [49, 126] on p "Esta presentación explora el esquema del miembro superior del cuerpo humano, et…" at bounding box center [61, 126] width 89 height 7
